Goal: Register for event/course: Register for event/course

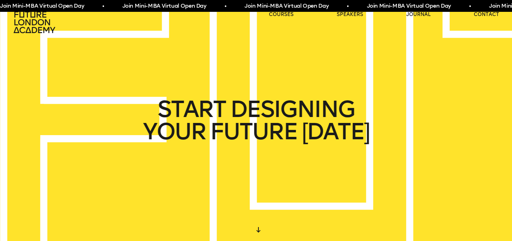
click at [270, 6] on span "Join Mini-MBA Virtual Open Day • Join Mini-MBA Virtual Open Day • Join Mini-MBA…" at bounding box center [296, 6] width 612 height 9
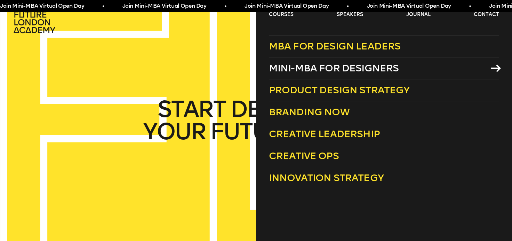
click at [286, 70] on span "Mini-MBA for Designers" at bounding box center [334, 67] width 130 height 11
